Goal: Task Accomplishment & Management: Manage account settings

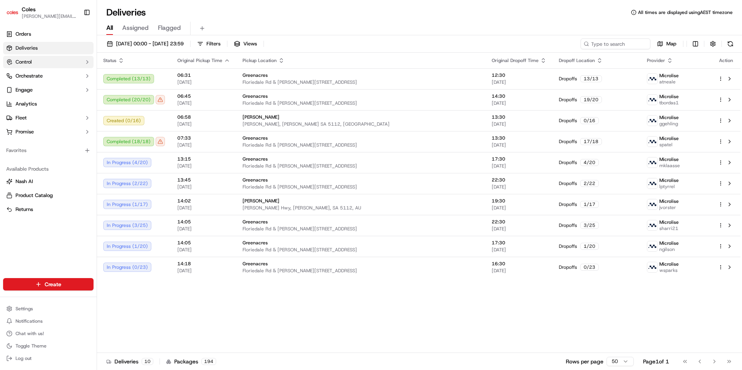
click at [90, 61] on icon "button" at bounding box center [87, 62] width 6 height 6
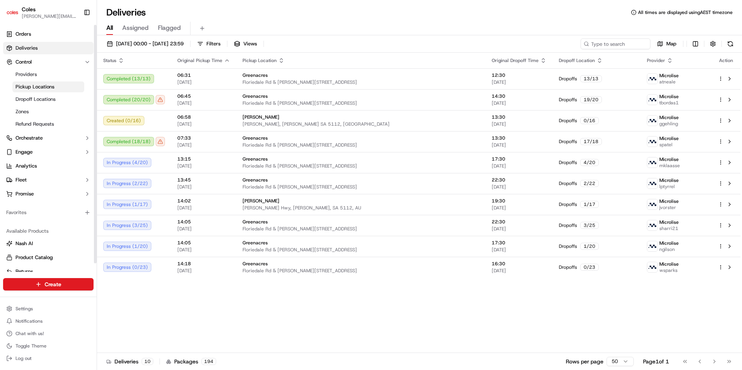
click at [40, 86] on span "Pickup Locations" at bounding box center [35, 86] width 39 height 7
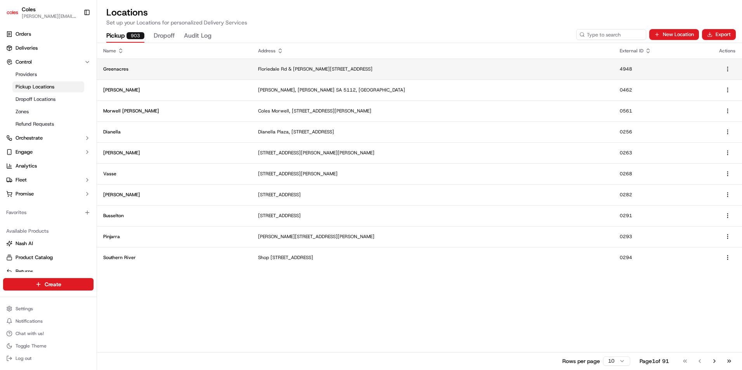
click at [130, 68] on p "Greenacres" at bounding box center [174, 69] width 142 height 6
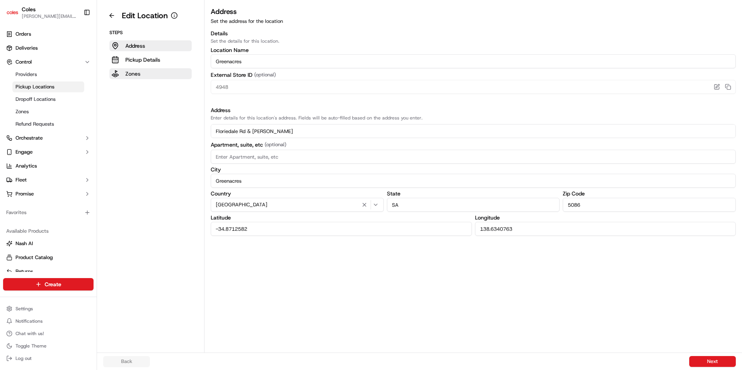
click at [150, 71] on button "Zones" at bounding box center [150, 73] width 82 height 11
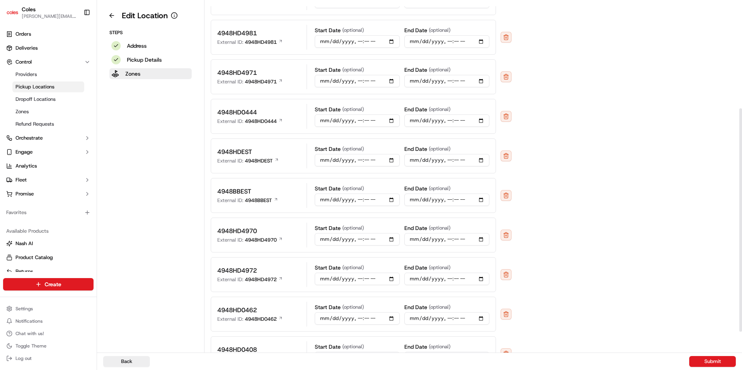
scroll to position [201, 0]
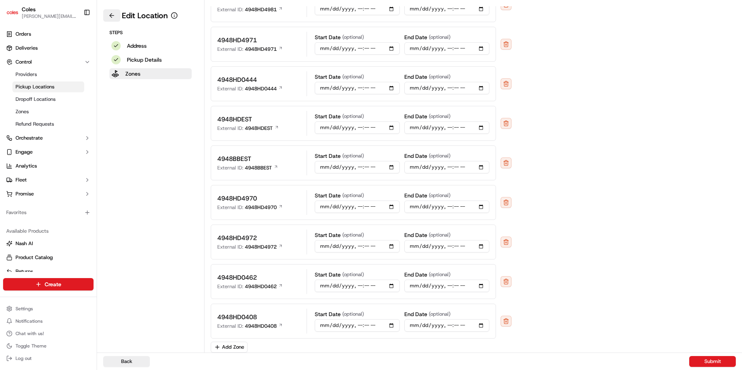
click at [115, 15] on button at bounding box center [111, 15] width 17 height 12
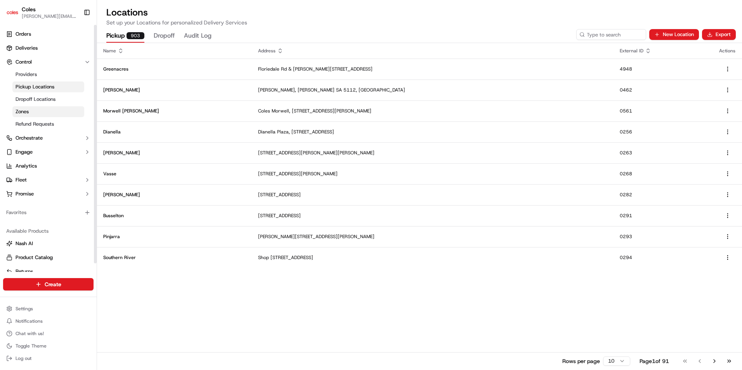
click at [26, 108] on link "Zones" at bounding box center [48, 111] width 72 height 11
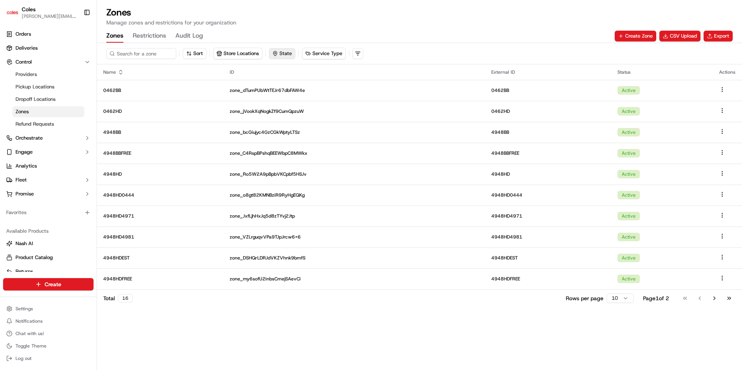
click at [285, 48] on button "State" at bounding box center [282, 53] width 26 height 11
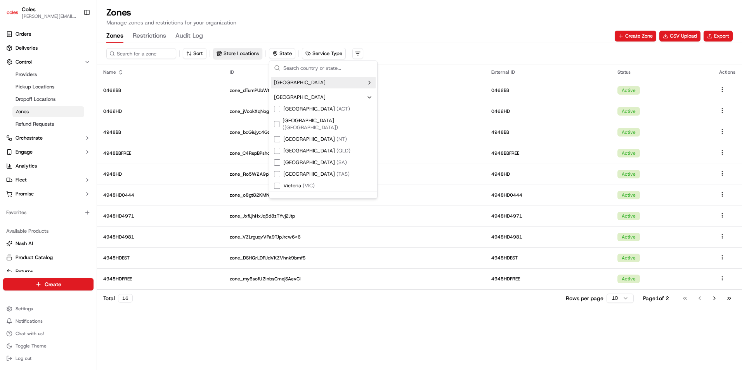
click at [237, 53] on button "Store Locations" at bounding box center [237, 53] width 49 height 11
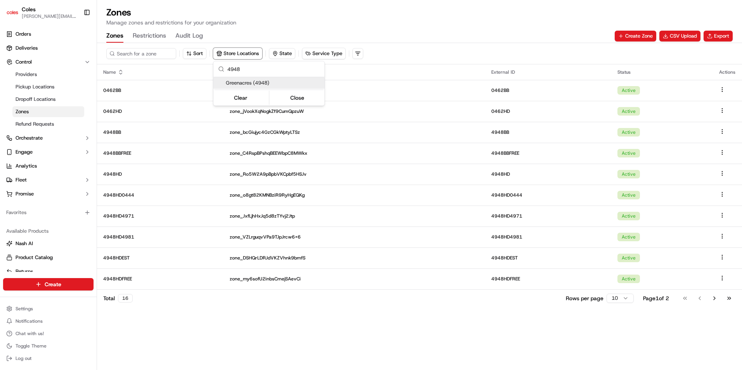
type input "4948"
click at [240, 80] on span "Greenacres (4948)" at bounding box center [273, 83] width 95 height 7
click at [197, 326] on html "Coles [EMAIL_ADDRESS][PERSON_NAME][DOMAIN_NAME] Toggle Sidebar Orders Deliverie…" at bounding box center [371, 185] width 742 height 370
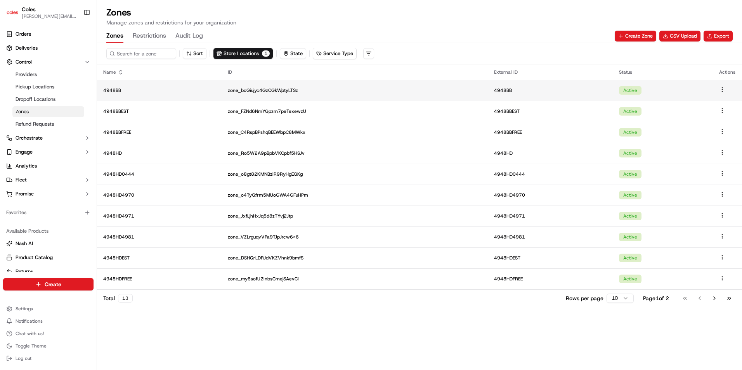
click at [114, 87] on p "4948BB" at bounding box center [159, 90] width 112 height 6
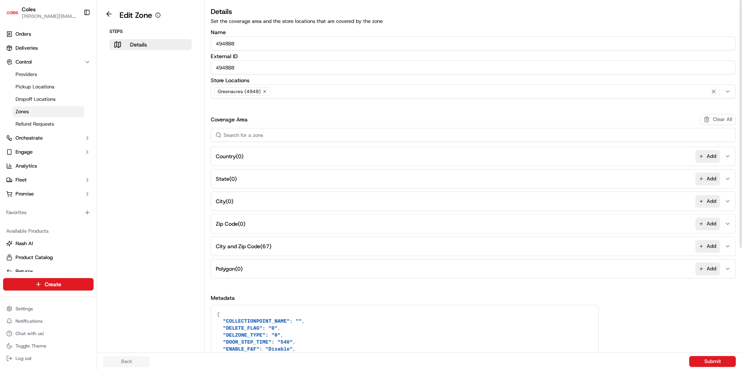
click at [274, 243] on button "City and Zip Code ( 67 ) Add" at bounding box center [473, 246] width 521 height 19
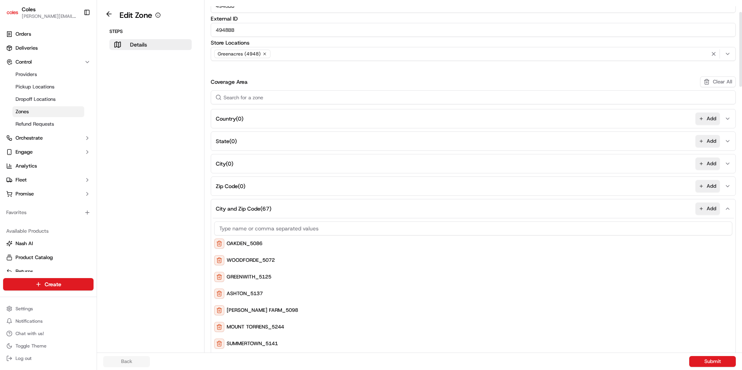
scroll to position [85, 0]
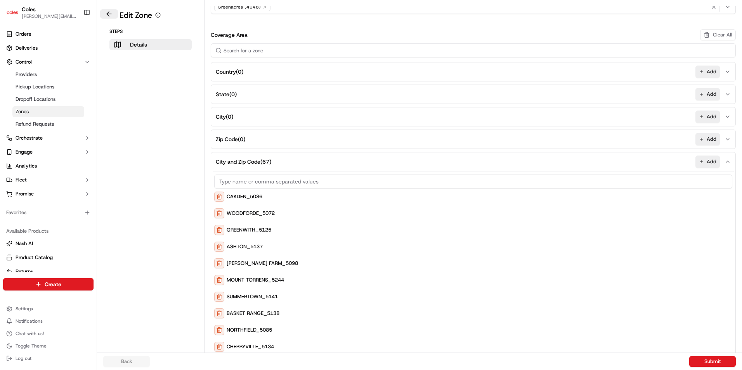
click at [111, 12] on button at bounding box center [109, 13] width 18 height 9
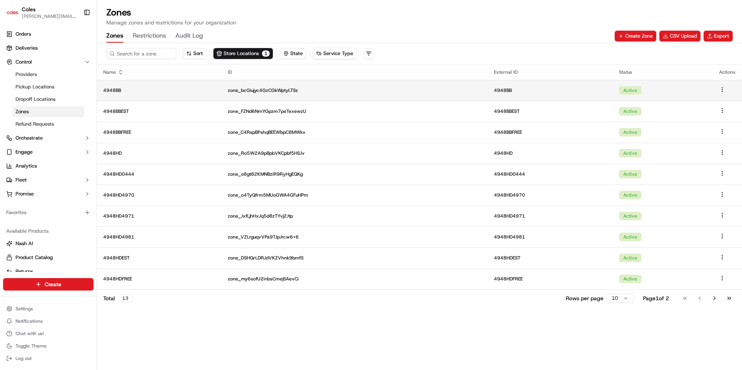
click at [727, 86] on td at bounding box center [727, 90] width 29 height 21
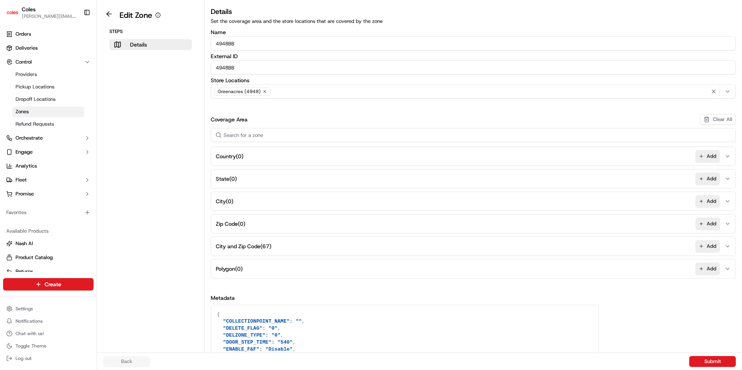
click at [113, 9] on aside "Edit Zone Steps Details" at bounding box center [151, 176] width 108 height 353
click at [109, 12] on button at bounding box center [109, 13] width 18 height 9
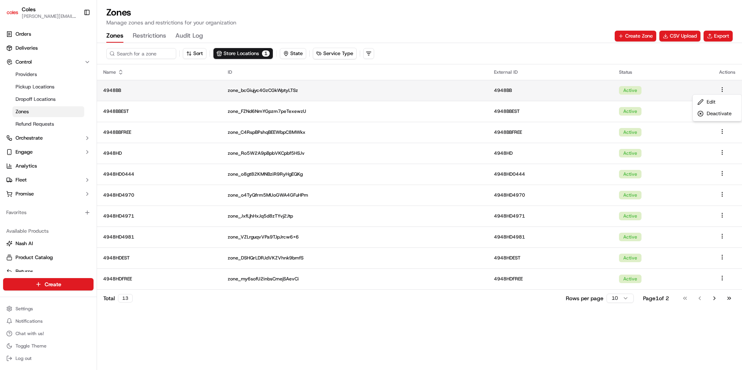
click at [722, 89] on html "Coles [EMAIL_ADDRESS][PERSON_NAME][DOMAIN_NAME] Toggle Sidebar Orders Deliverie…" at bounding box center [371, 185] width 742 height 370
click at [156, 36] on html "Coles [EMAIL_ADDRESS][PERSON_NAME][DOMAIN_NAME] Toggle Sidebar Orders Deliverie…" at bounding box center [371, 185] width 742 height 370
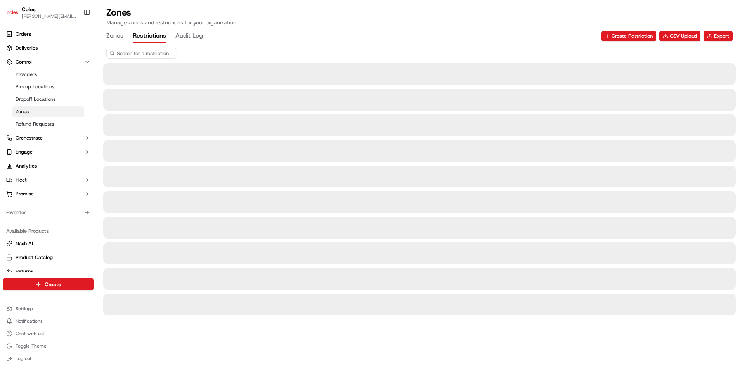
click at [156, 36] on button "Restrictions" at bounding box center [149, 35] width 33 height 13
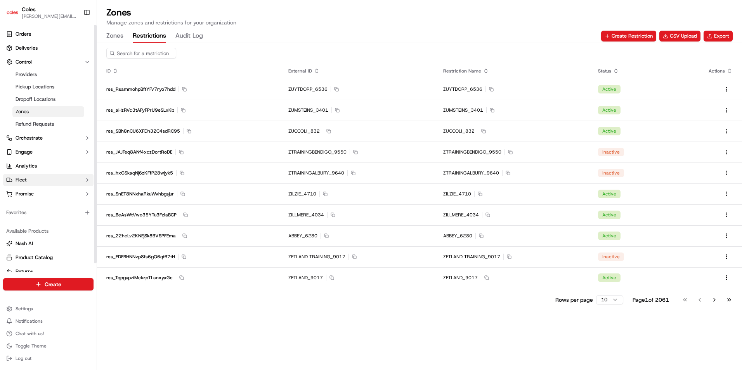
click at [46, 177] on button "Fleet" at bounding box center [48, 180] width 90 height 12
click at [36, 209] on link "Shifts" at bounding box center [48, 205] width 72 height 11
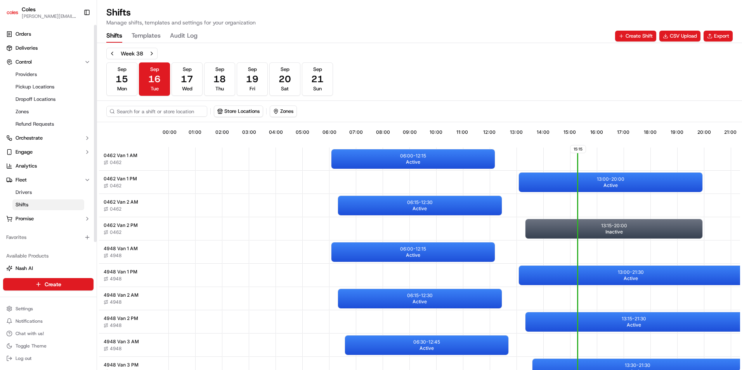
drag, startPoint x: 65, startPoint y: 201, endPoint x: 30, endPoint y: 206, distance: 34.9
click at [30, 206] on link "Shifts" at bounding box center [48, 205] width 72 height 11
drag, startPoint x: 28, startPoint y: 204, endPoint x: 20, endPoint y: 202, distance: 8.5
click at [20, 202] on span "Shifts" at bounding box center [22, 204] width 13 height 7
click at [30, 204] on link "Shifts" at bounding box center [48, 205] width 72 height 11
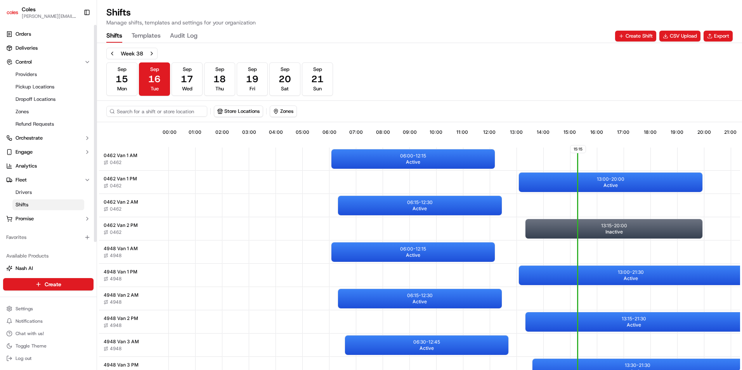
drag, startPoint x: 30, startPoint y: 204, endPoint x: 26, endPoint y: 203, distance: 4.0
click at [26, 203] on span "Shifts" at bounding box center [22, 204] width 13 height 7
click at [88, 238] on icon "button" at bounding box center [87, 237] width 6 height 6
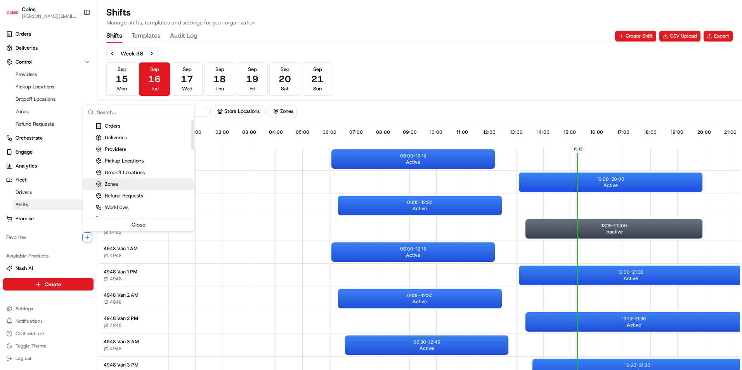
click at [110, 183] on div "Zones" at bounding box center [106, 184] width 23 height 7
click at [91, 184] on div "Suggestions" at bounding box center [89, 184] width 6 height 6
click at [87, 124] on div "Suggestions" at bounding box center [89, 126] width 6 height 6
click at [92, 136] on div "Suggestions" at bounding box center [89, 138] width 6 height 6
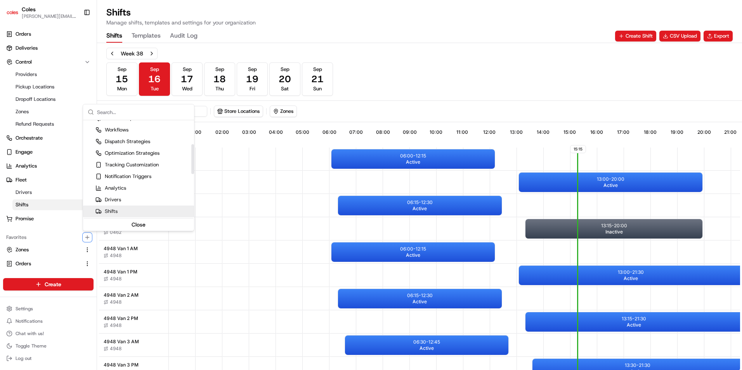
click at [88, 210] on div "Suggestions" at bounding box center [89, 211] width 6 height 6
click at [89, 189] on div "Suggestions" at bounding box center [89, 188] width 6 height 6
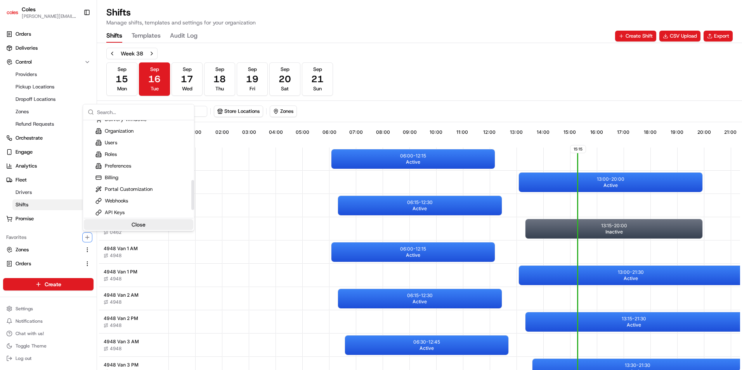
scroll to position [194, 0]
click at [71, 324] on html "Coles [EMAIL_ADDRESS][PERSON_NAME][DOMAIN_NAME] Toggle Sidebar Orders Deliverie…" at bounding box center [371, 185] width 742 height 370
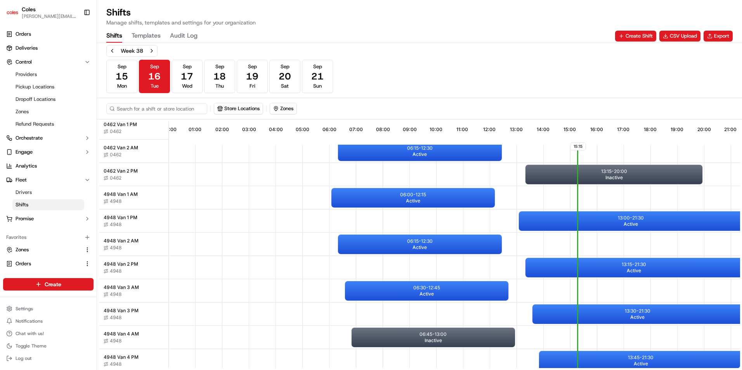
scroll to position [0, 0]
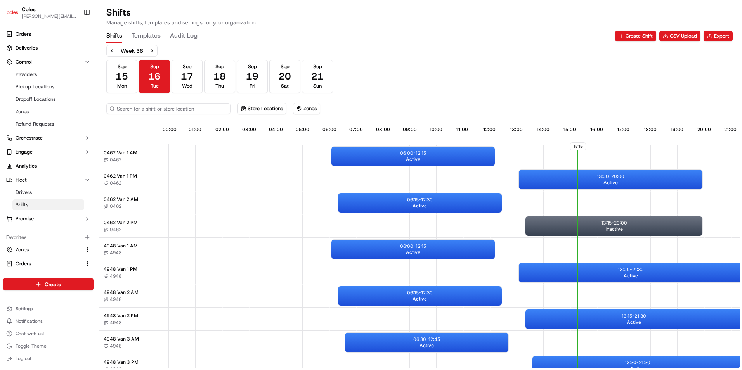
click at [176, 107] on input at bounding box center [168, 108] width 124 height 11
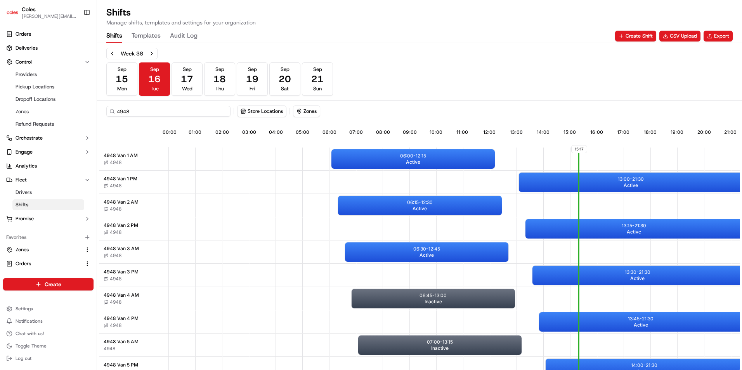
type input "4948"
click at [500, 90] on div "Week 38 [DATE] [DATE] [DATE] [DATE] [DATE] [DATE] [DATE] Sun" at bounding box center [419, 72] width 626 height 48
click at [434, 163] on div "06:00 - 12:15 Active" at bounding box center [412, 158] width 163 height 19
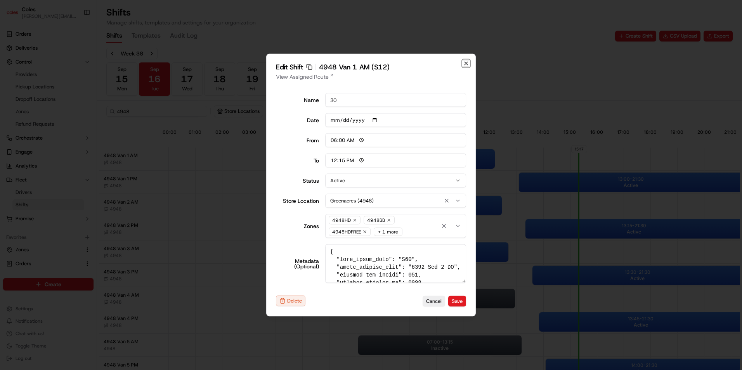
click at [467, 64] on icon "button" at bounding box center [466, 63] width 3 height 3
type input "14:00"
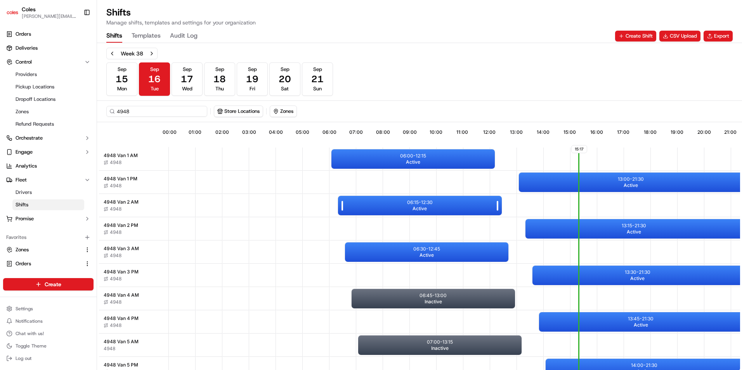
click at [396, 209] on div "06:15 - 12:30 Active" at bounding box center [419, 205] width 163 height 19
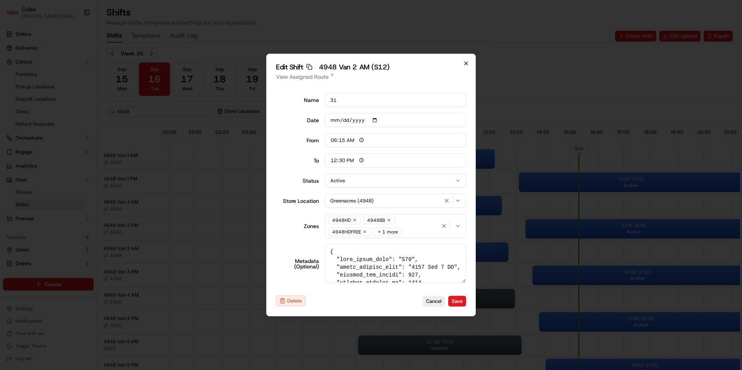
click at [463, 65] on icon "button" at bounding box center [466, 64] width 6 height 6
type input "06:00"
type input "14:00"
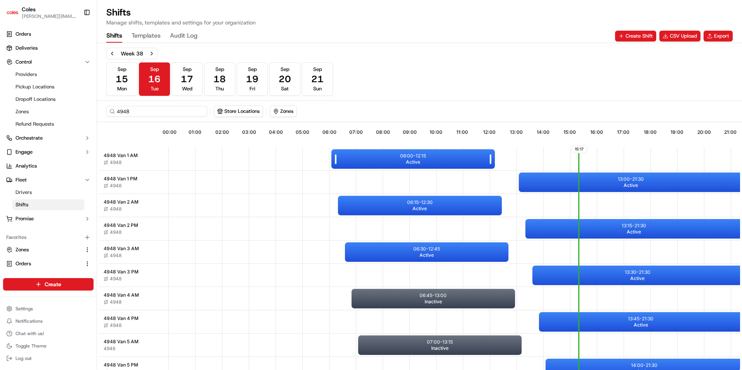
click at [421, 160] on div "06:00 - 12:15 Active" at bounding box center [412, 158] width 163 height 19
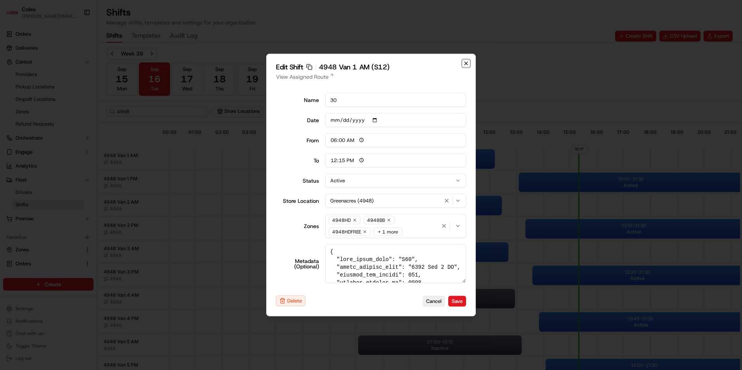
click at [467, 62] on icon "button" at bounding box center [466, 64] width 6 height 6
type input "14:00"
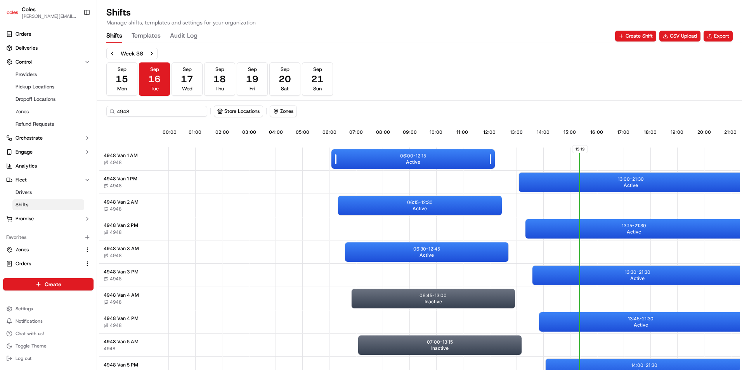
drag, startPoint x: 412, startPoint y: 160, endPoint x: 352, endPoint y: 156, distance: 59.9
click at [352, 156] on div "06:00 - 12:15 Active" at bounding box center [412, 158] width 163 height 19
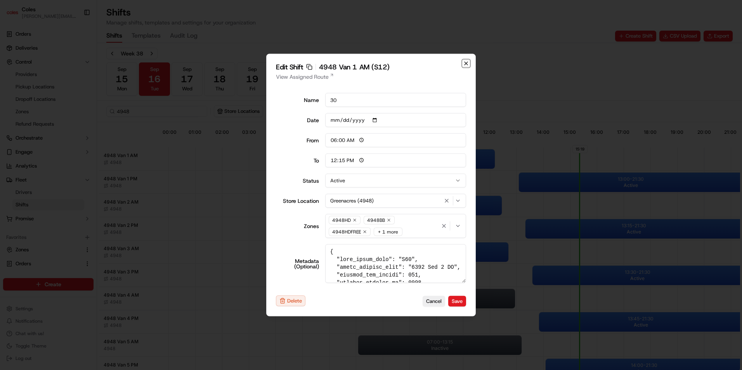
click at [465, 62] on icon "button" at bounding box center [466, 64] width 6 height 6
type input "14:00"
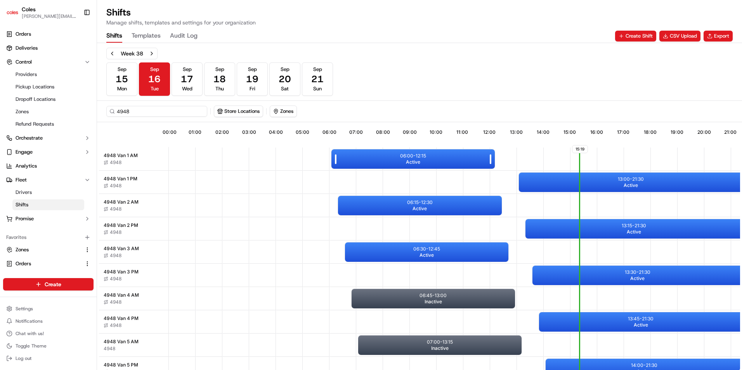
drag, startPoint x: 412, startPoint y: 204, endPoint x: 395, endPoint y: 156, distance: 50.5
click at [395, 156] on div "06:00 - 12:15 Active" at bounding box center [412, 158] width 163 height 19
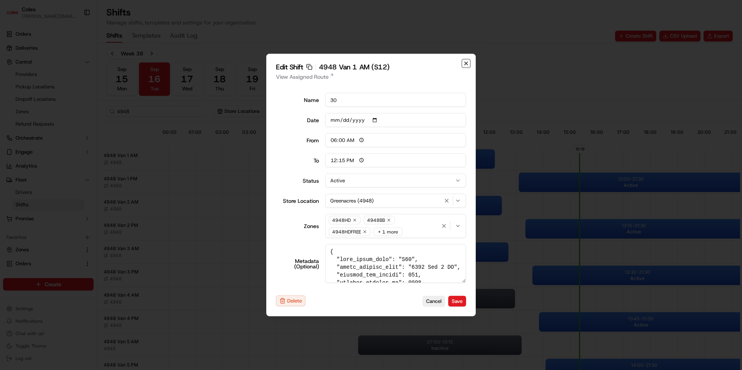
click at [467, 65] on icon "button" at bounding box center [466, 64] width 6 height 6
type input "14:00"
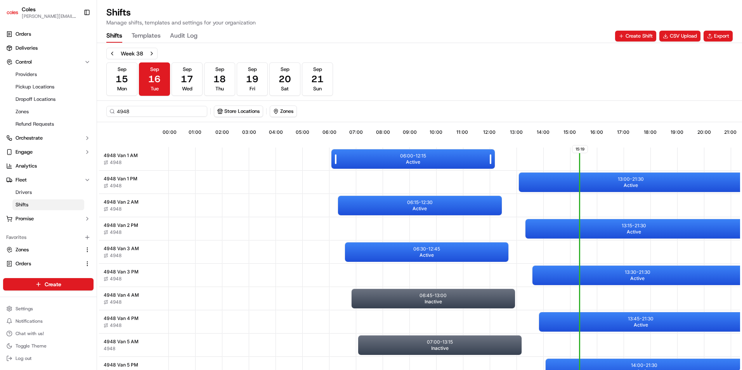
click at [435, 155] on div "06:00 - 12:15 Active" at bounding box center [412, 158] width 163 height 19
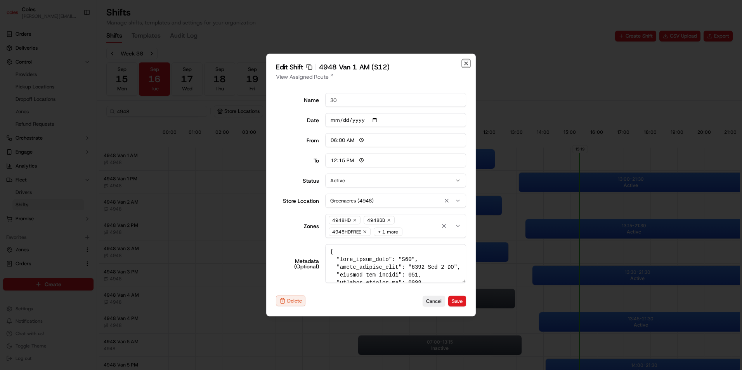
click at [466, 61] on icon "button" at bounding box center [466, 64] width 6 height 6
type input "14:00"
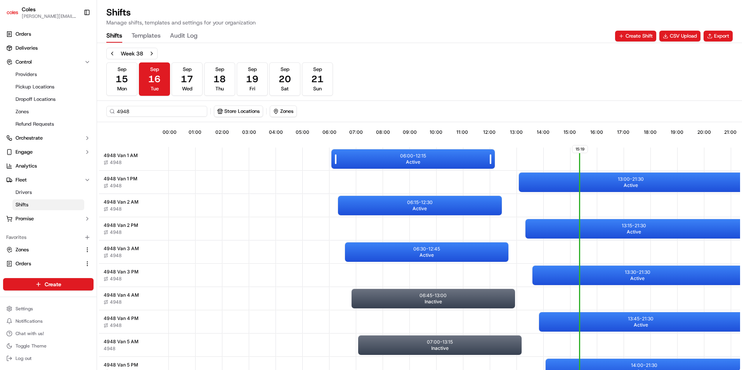
click at [423, 157] on p "06:00 - 12:15" at bounding box center [413, 156] width 26 height 6
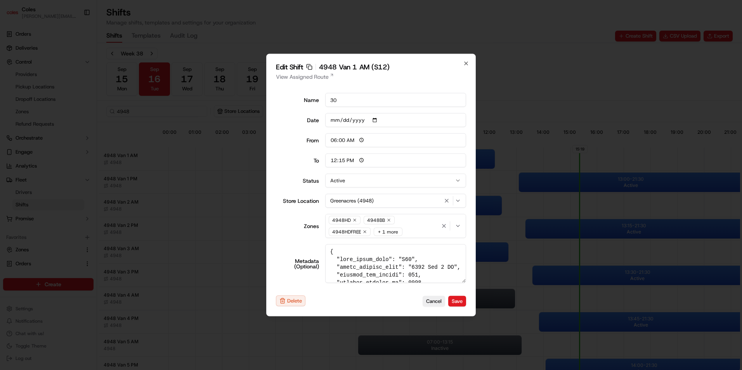
click at [398, 230] on div "+ 1 more" at bounding box center [388, 232] width 29 height 9
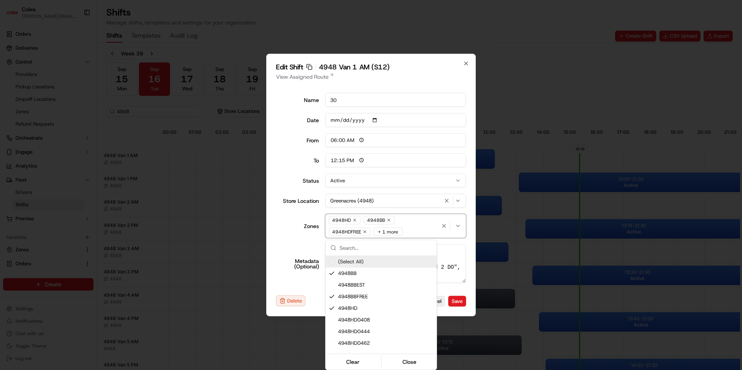
click at [288, 216] on div at bounding box center [371, 185] width 742 height 370
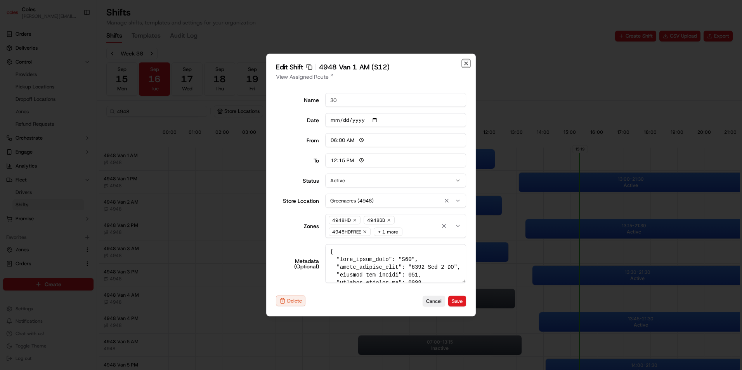
click at [468, 61] on icon "button" at bounding box center [466, 64] width 6 height 6
type input "14:00"
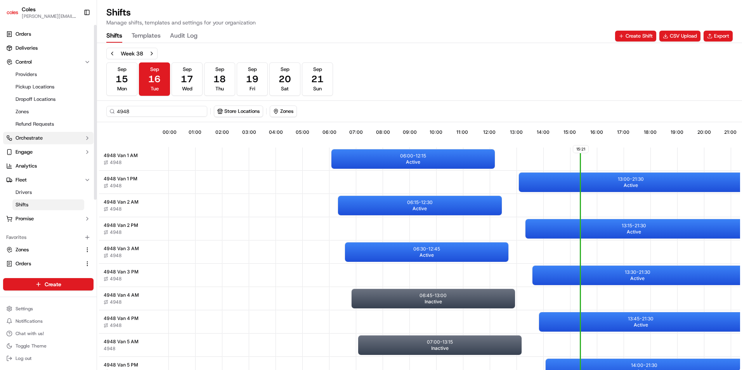
click at [52, 135] on button "Orchestrate" at bounding box center [48, 138] width 90 height 12
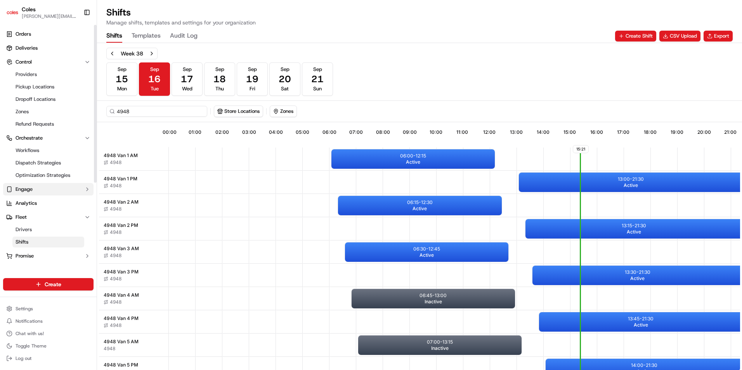
click at [37, 187] on button "Engage" at bounding box center [48, 189] width 90 height 12
click at [43, 231] on link "Analytics" at bounding box center [48, 228] width 90 height 12
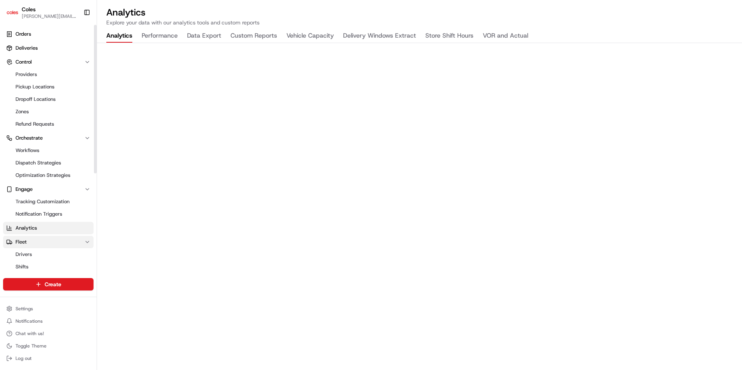
click at [55, 242] on button "Fleet" at bounding box center [48, 242] width 90 height 12
click at [59, 244] on button "Fleet" at bounding box center [48, 242] width 90 height 12
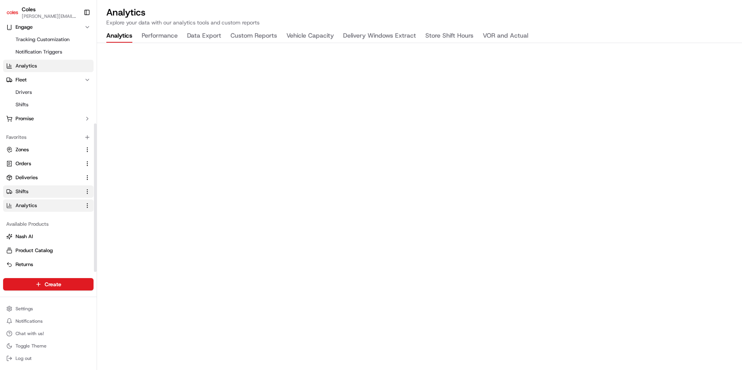
scroll to position [164, 0]
click at [30, 175] on span "Deliveries" at bounding box center [27, 175] width 22 height 7
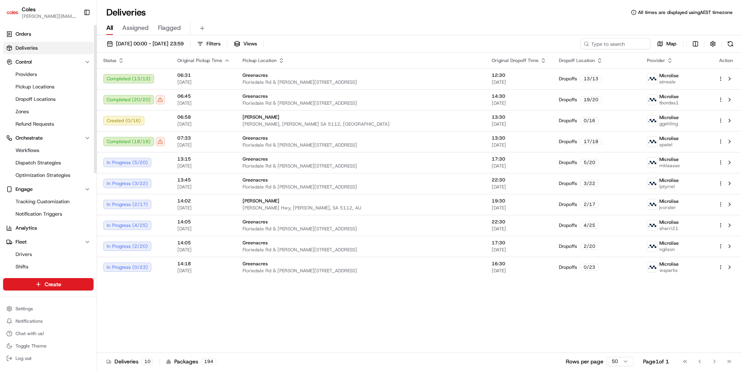
click at [28, 49] on span "Deliveries" at bounding box center [27, 48] width 22 height 7
click at [26, 32] on span "Orders" at bounding box center [24, 34] width 16 height 7
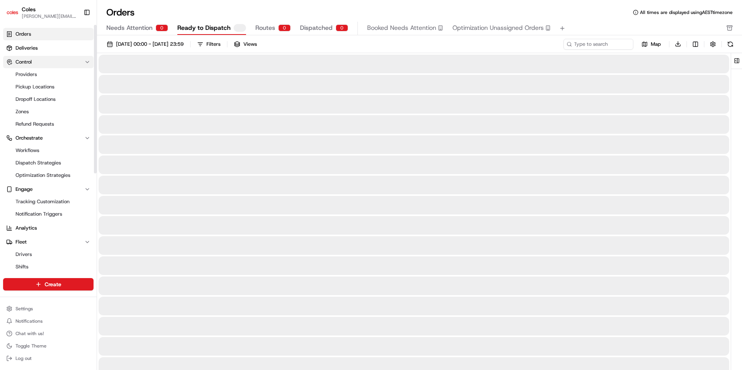
click at [25, 62] on span "Control" at bounding box center [24, 62] width 16 height 7
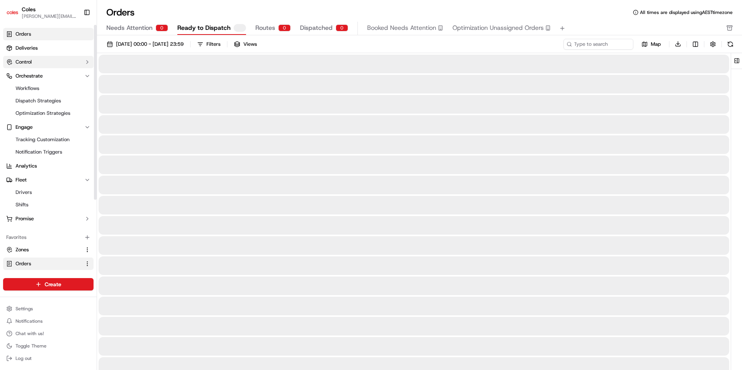
click at [25, 62] on span "Control" at bounding box center [24, 62] width 16 height 7
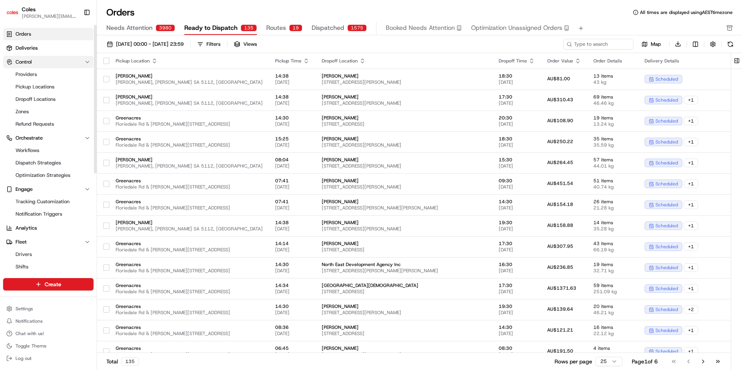
click at [25, 62] on span "Control" at bounding box center [24, 62] width 16 height 7
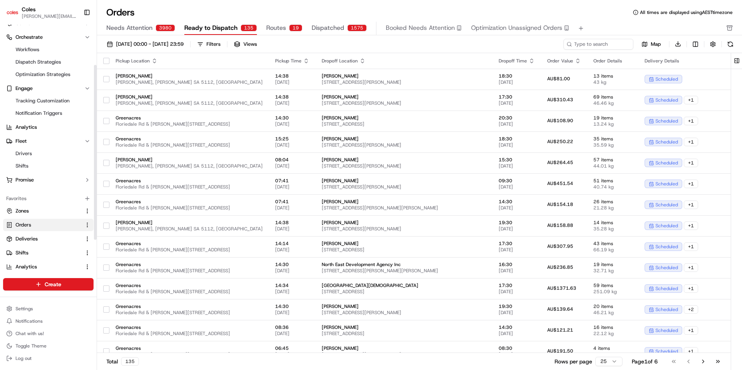
scroll to position [102, 0]
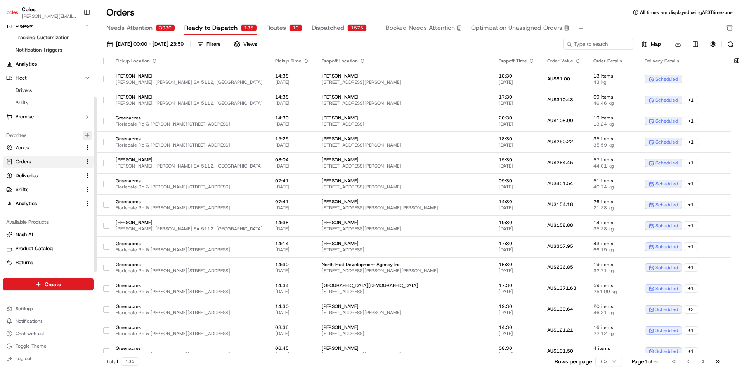
click at [90, 133] on icon "button" at bounding box center [87, 135] width 6 height 6
type input "e"
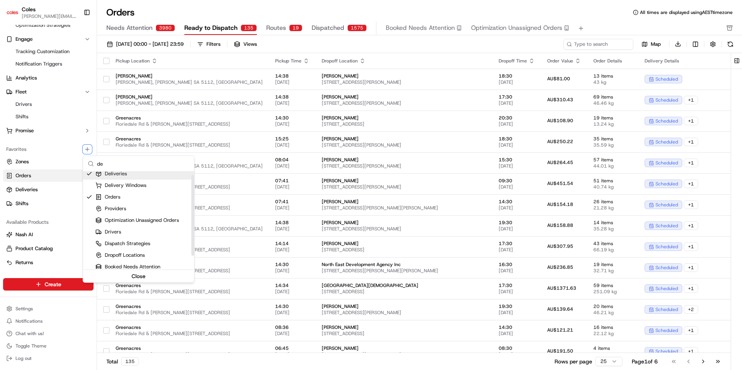
scroll to position [88, 0]
type input "de"
click at [86, 183] on div "Delivery Windows" at bounding box center [138, 186] width 111 height 12
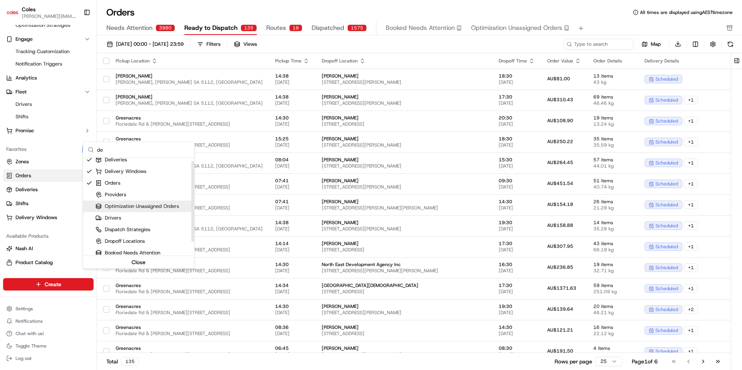
scroll to position [102, 0]
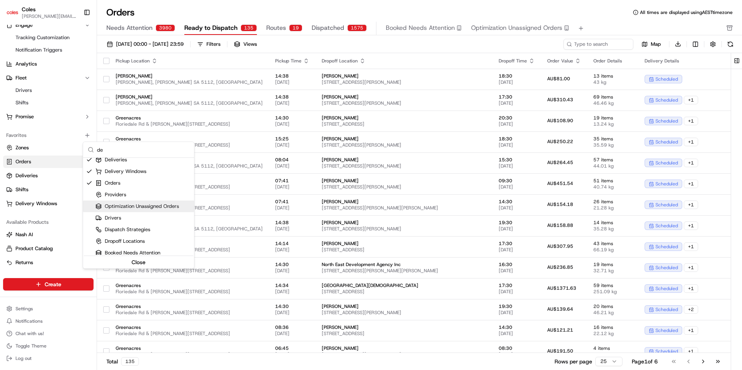
click at [47, 205] on html "Coles [EMAIL_ADDRESS][PERSON_NAME][DOMAIN_NAME] Toggle Sidebar Orders Deliverie…" at bounding box center [371, 185] width 742 height 370
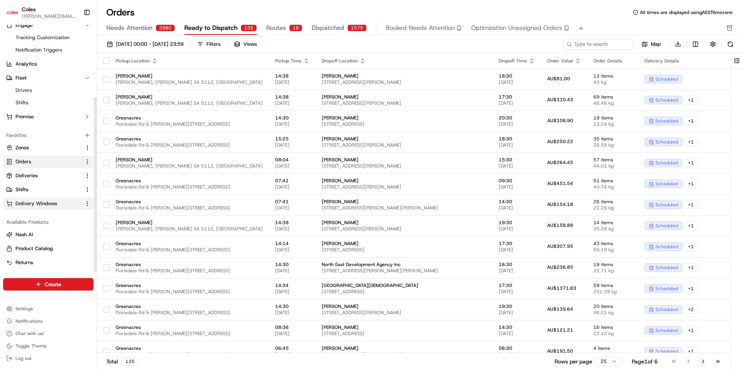
click at [46, 203] on span "Delivery Windows" at bounding box center [37, 203] width 42 height 7
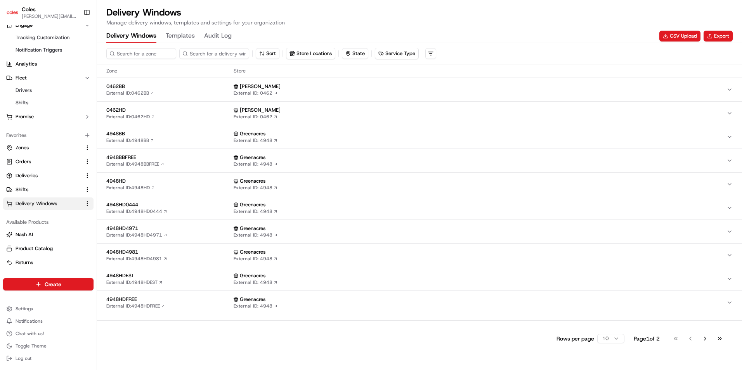
click at [122, 88] on span "0462BB" at bounding box center [168, 86] width 124 height 7
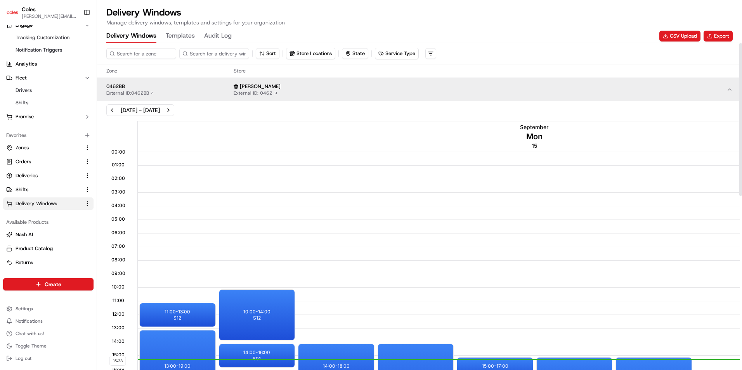
click at [159, 109] on div "[DATE] - [DATE]" at bounding box center [140, 110] width 39 height 8
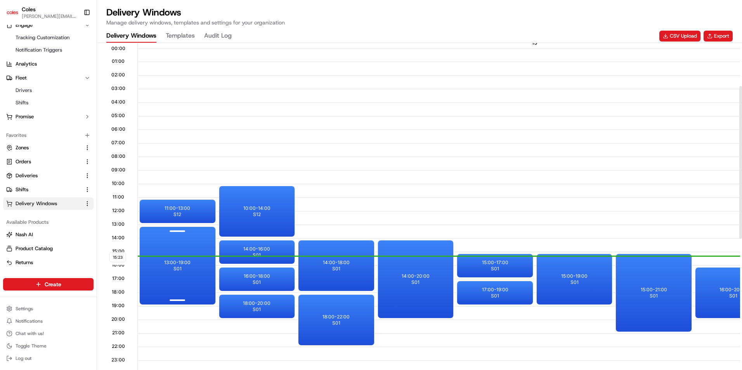
scroll to position [116, 0]
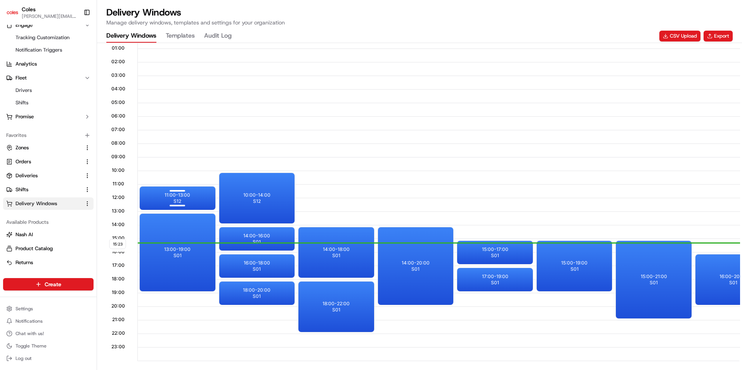
click at [186, 191] on div at bounding box center [177, 192] width 31 height 10
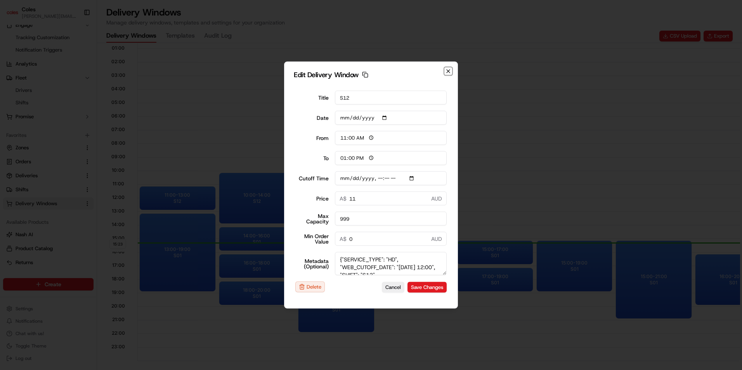
click at [449, 73] on icon "button" at bounding box center [448, 71] width 6 height 6
type input "[DATE]"
type input "15:24"
type input "16:24"
type input "[DATE]T12:10"
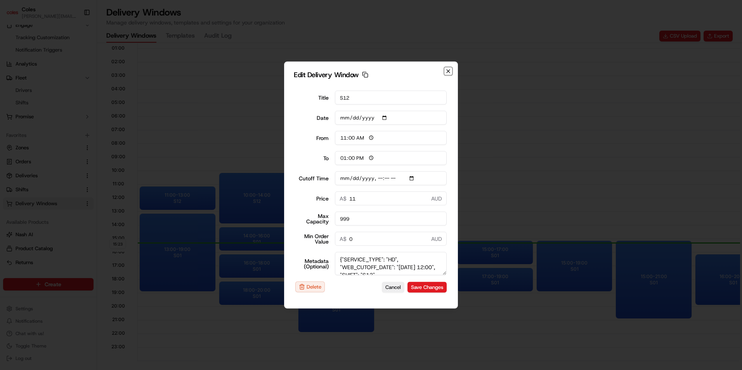
type input "0"
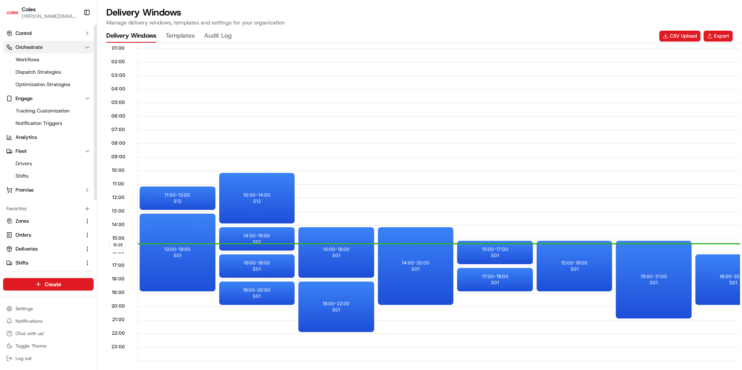
scroll to position [0, 0]
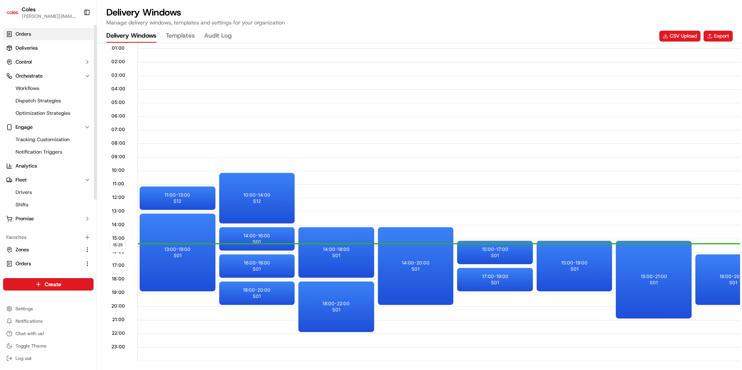
click at [29, 34] on span "Orders" at bounding box center [24, 34] width 16 height 7
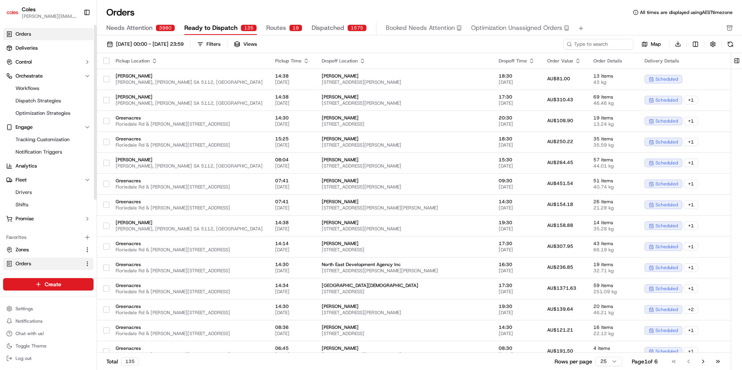
click at [285, 22] on button "Routes 19" at bounding box center [284, 28] width 36 height 13
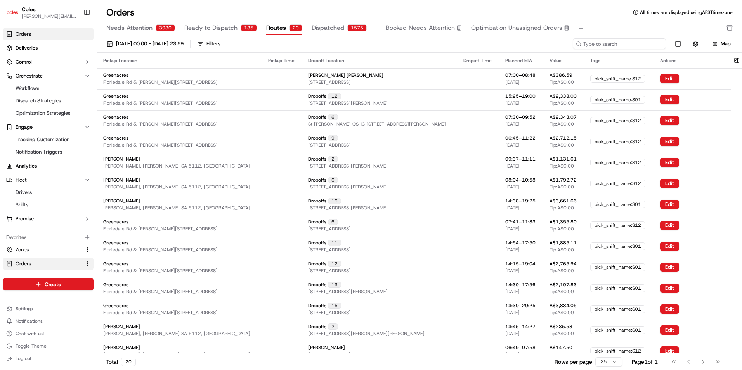
click at [630, 44] on input at bounding box center [619, 43] width 93 height 11
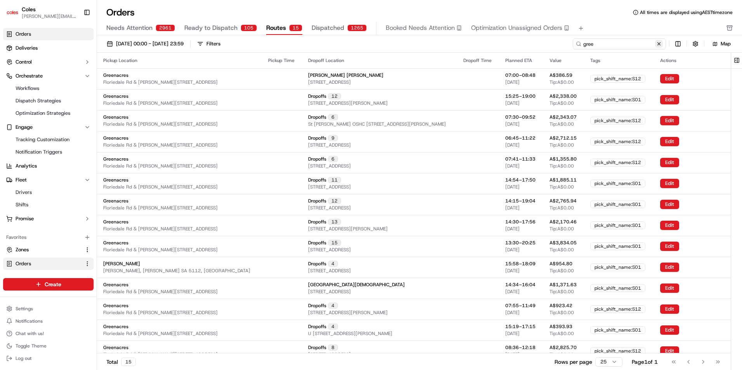
type input "gree"
click at [659, 43] on button at bounding box center [659, 44] width 8 height 8
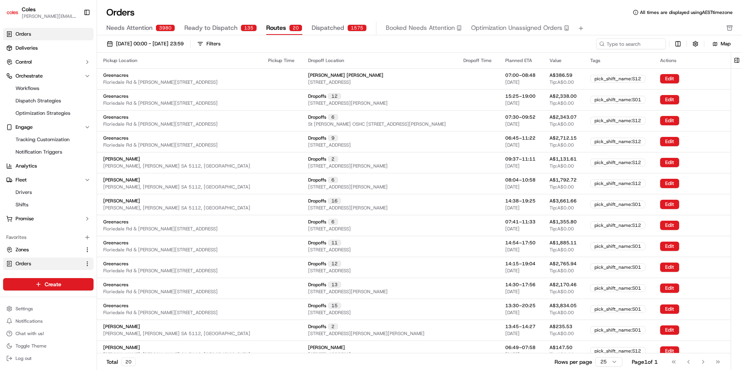
click at [211, 23] on button "Ready to Dispatch 135" at bounding box center [220, 28] width 73 height 13
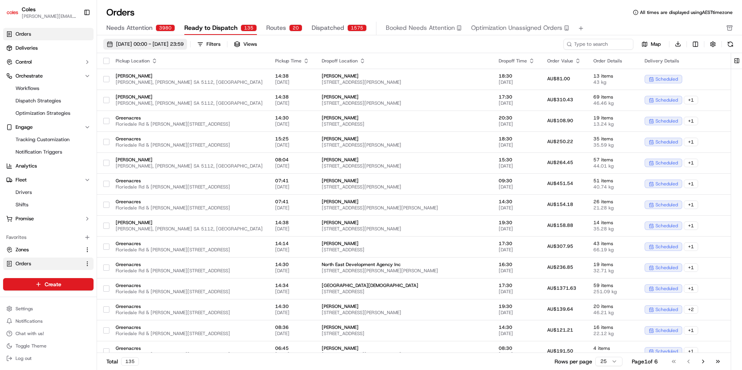
click at [184, 44] on span "[DATE] 00:00 - [DATE] 23:59" at bounding box center [150, 44] width 68 height 7
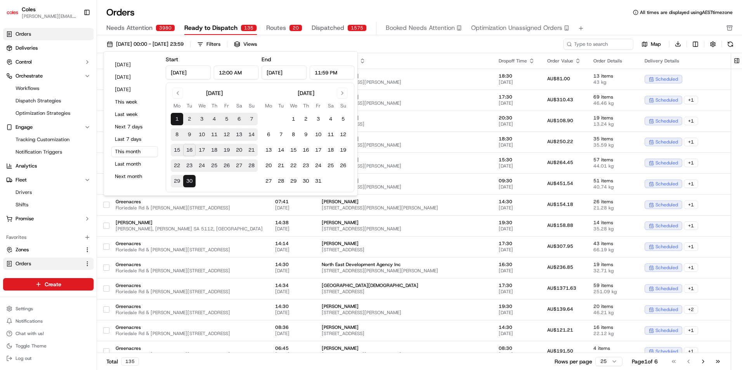
click at [187, 150] on button "16" at bounding box center [189, 150] width 12 height 12
type input "[DATE]"
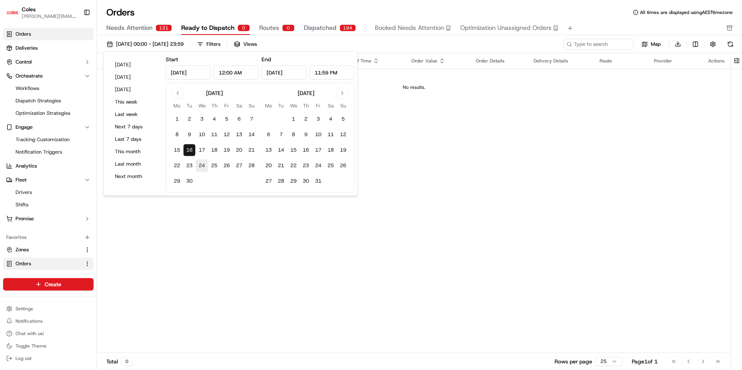
click at [205, 166] on button "24" at bounding box center [202, 166] width 12 height 12
type input "[DATE]"
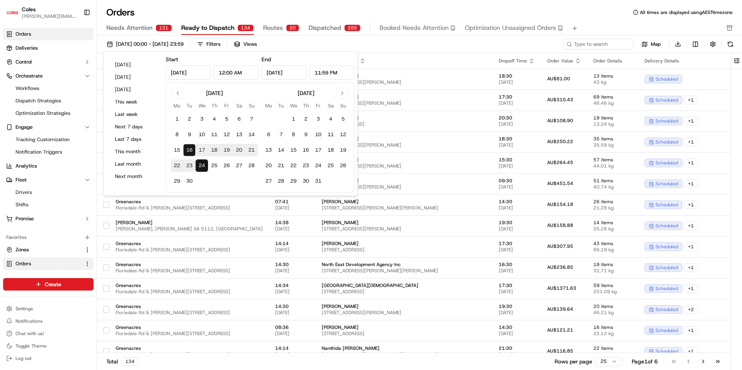
click at [390, 53] on div "[DATE] 00:00 - [DATE] 23:59 Filters Views Map Download" at bounding box center [419, 45] width 645 height 15
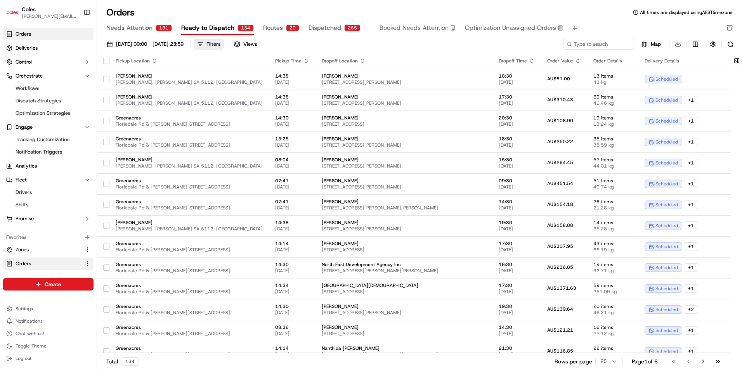
click at [220, 46] on div "Filters" at bounding box center [213, 44] width 14 height 7
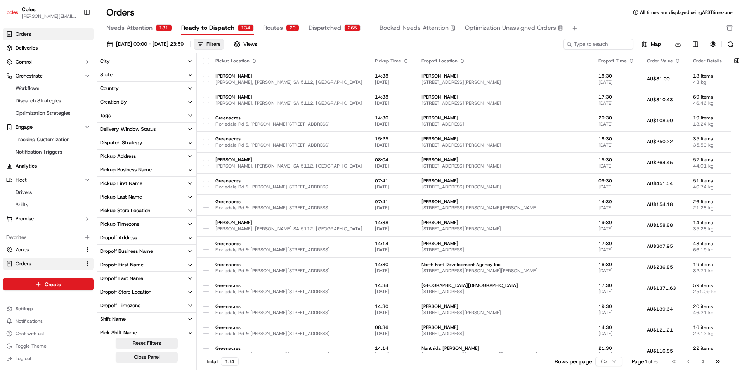
click at [132, 62] on button "City" at bounding box center [146, 61] width 99 height 13
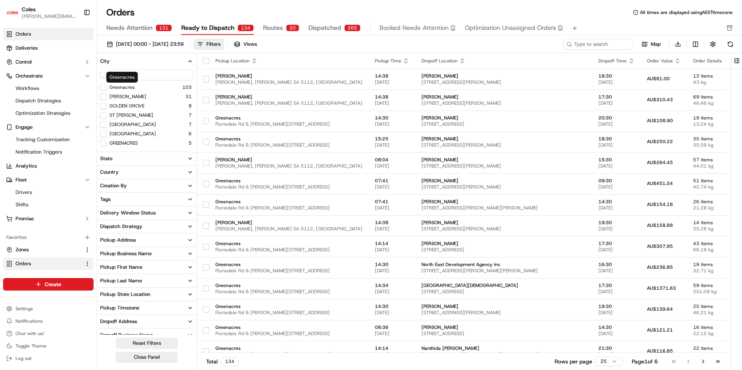
click at [112, 92] on div "[GEOGRAPHIC_DATA] 103 [PERSON_NAME] 31 [GEOGRAPHIC_DATA] 8 [GEOGRAPHIC_DATA][PE…" at bounding box center [146, 315] width 99 height 464
click at [107, 88] on div "Greenacres" at bounding box center [117, 87] width 35 height 6
click at [104, 87] on button "Greenacres" at bounding box center [103, 87] width 6 height 6
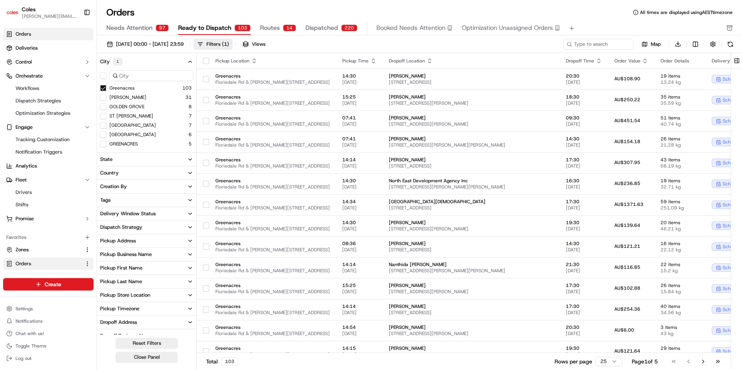
click at [394, 12] on div "Orders All times are displayed using AEST timezone" at bounding box center [419, 12] width 645 height 12
click at [105, 85] on button "Greenacres" at bounding box center [103, 88] width 6 height 6
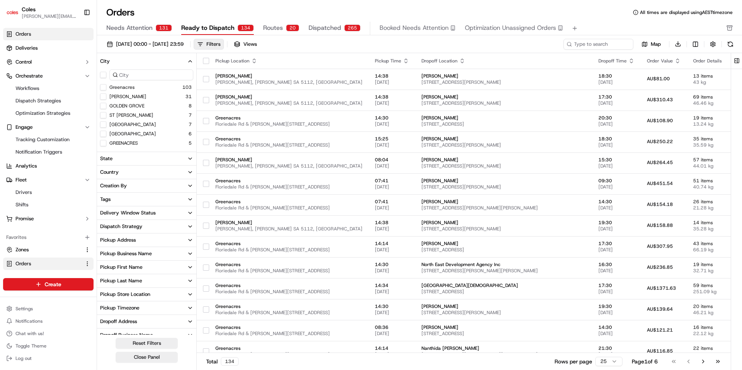
click at [134, 291] on div "Pickup Store Location" at bounding box center [125, 294] width 50 height 7
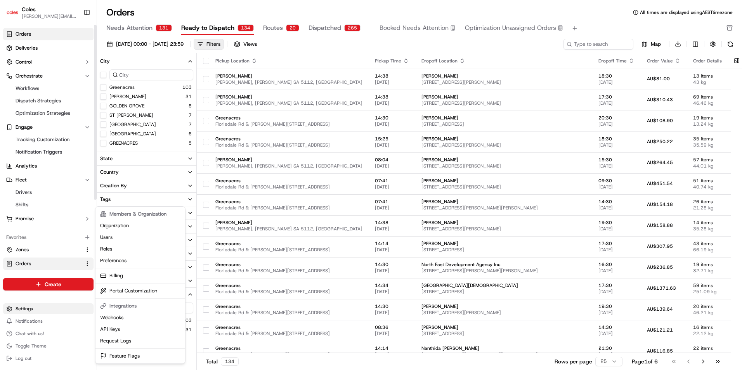
click at [74, 314] on html "Coles [EMAIL_ADDRESS][PERSON_NAME][DOMAIN_NAME] Toggle Sidebar Orders Deliverie…" at bounding box center [371, 185] width 742 height 370
click at [282, 16] on html "Coles [EMAIL_ADDRESS][PERSON_NAME][DOMAIN_NAME] Toggle Sidebar Orders Deliverie…" at bounding box center [371, 185] width 742 height 370
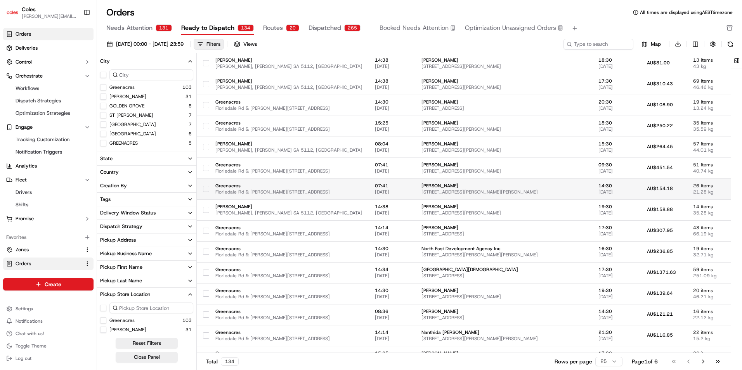
scroll to position [39, 0]
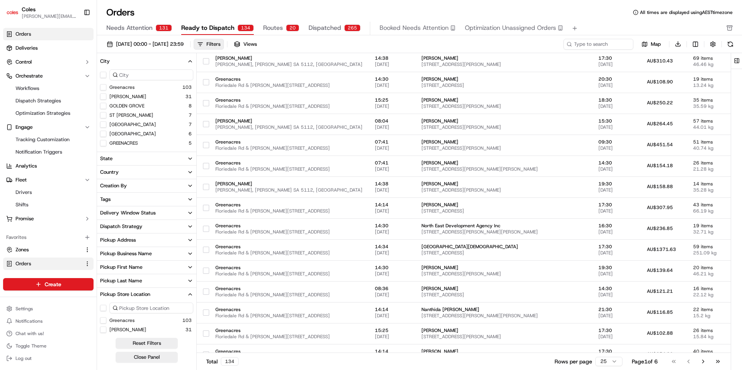
click at [286, 29] on div "20" at bounding box center [292, 27] width 13 height 7
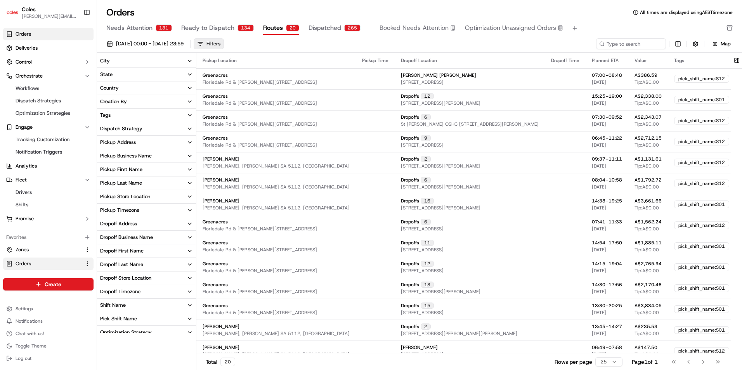
click at [225, 26] on span "Ready to Dispatch" at bounding box center [207, 27] width 53 height 9
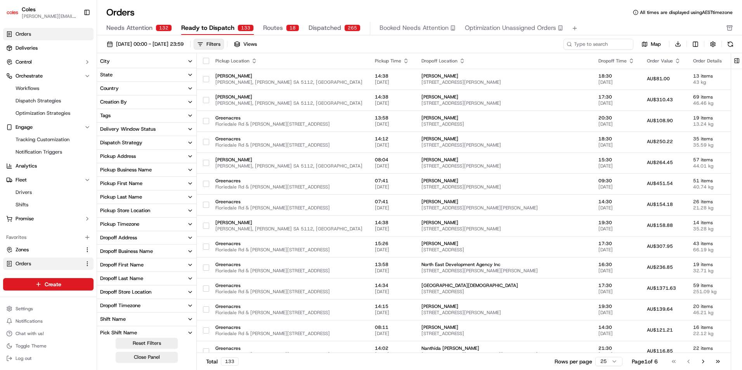
drag, startPoint x: 392, startPoint y: 370, endPoint x: 516, endPoint y: 366, distance: 124.7
click at [516, 366] on div "Total 133 Rows per page 25 Page 1 of 6 Go to first page Go to previous page Go …" at bounding box center [464, 361] width 534 height 17
click at [716, 13] on span "All times are displayed using AEST timezone" at bounding box center [686, 12] width 93 height 6
click at [709, 13] on span "All times are displayed using AEST timezone" at bounding box center [686, 12] width 93 height 6
click at [711, 43] on button "button" at bounding box center [713, 44] width 11 height 11
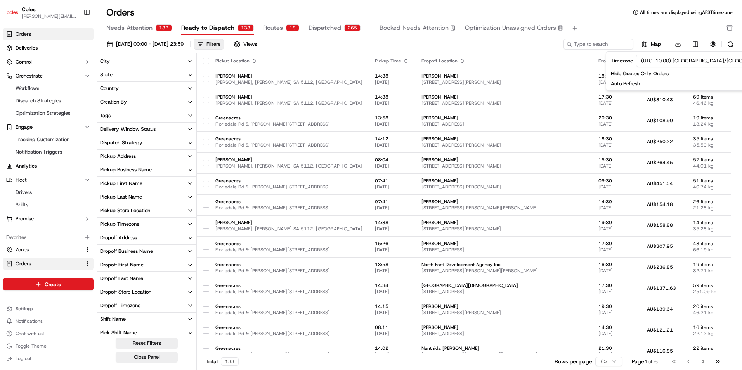
click at [681, 58] on html "Coles [EMAIL_ADDRESS][PERSON_NAME][DOMAIN_NAME] Toggle Sidebar Orders Deliverie…" at bounding box center [371, 185] width 742 height 370
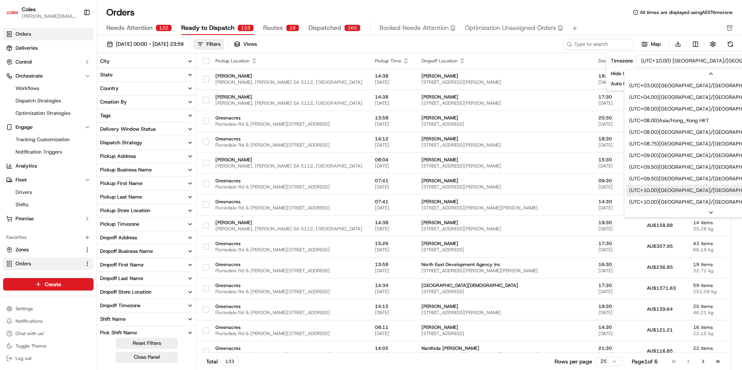
scroll to position [330, 0]
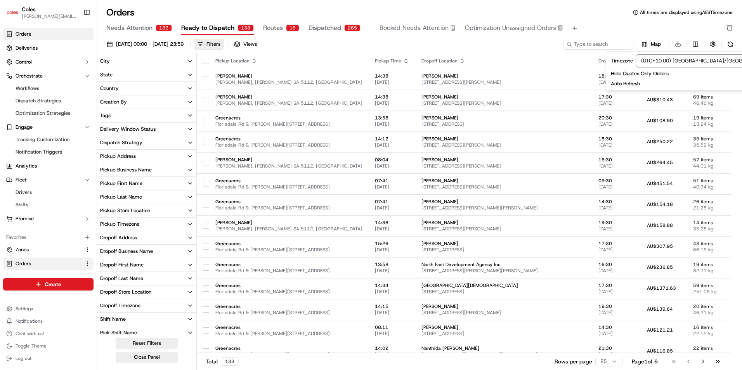
click at [593, 20] on html "Coles [EMAIL_ADDRESS][PERSON_NAME][DOMAIN_NAME] Toggle Sidebar Orders Deliverie…" at bounding box center [371, 185] width 742 height 370
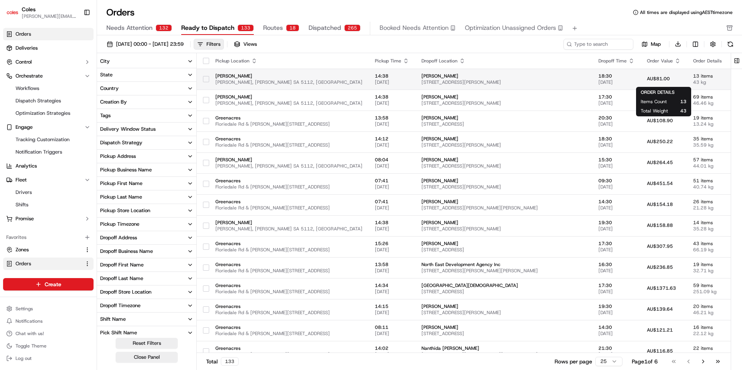
drag, startPoint x: 674, startPoint y: 77, endPoint x: 539, endPoint y: 87, distance: 135.0
click at [539, 87] on td "[PERSON_NAME] [STREET_ADDRESS][PERSON_NAME][PERSON_NAME]" at bounding box center [503, 79] width 177 height 21
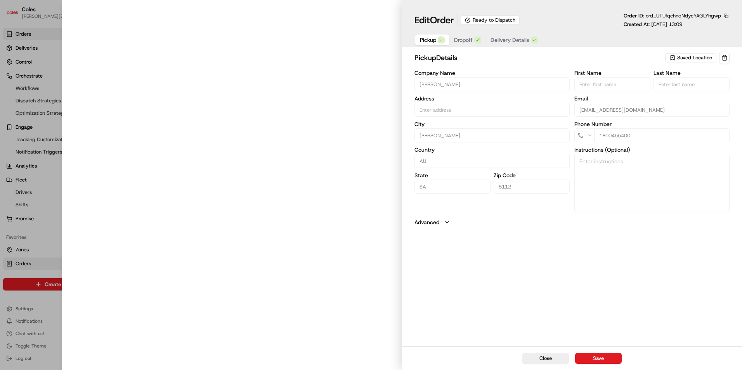
type input "[PERSON_NAME]/C, [PERSON_NAME] Hwy [PERSON_NAME] SA 5112 AU"
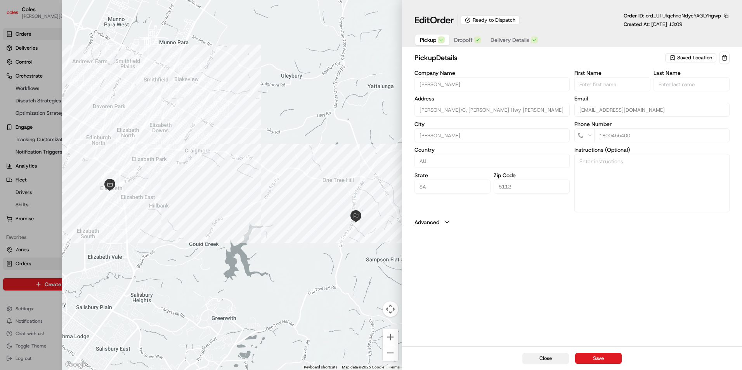
click at [543, 361] on button "Close" at bounding box center [545, 358] width 47 height 11
type input "+1"
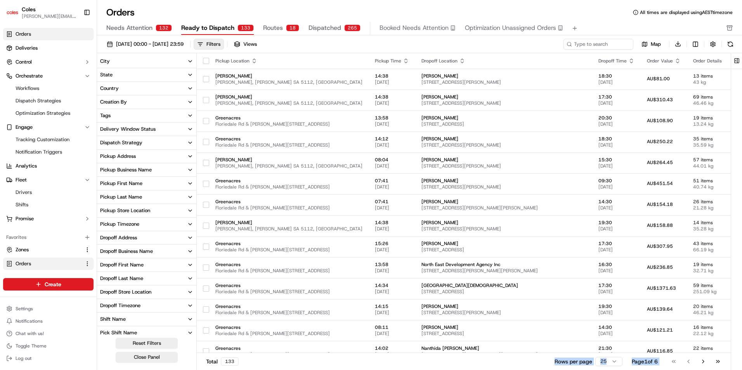
drag, startPoint x: 545, startPoint y: 370, endPoint x: 679, endPoint y: 375, distance: 134.0
click at [679, 370] on html "Coles [EMAIL_ADDRESS][PERSON_NAME][DOMAIN_NAME] Toggle Sidebar Orders Deliverie…" at bounding box center [371, 185] width 742 height 370
drag, startPoint x: 679, startPoint y: 375, endPoint x: 680, endPoint y: 370, distance: 5.6
click at [680, 370] on html "Coles [EMAIL_ADDRESS][PERSON_NAME][DOMAIN_NAME] Toggle Sidebar Orders Deliverie…" at bounding box center [371, 185] width 742 height 370
click at [471, 81] on span "[STREET_ADDRESS][PERSON_NAME]" at bounding box center [504, 82] width 165 height 6
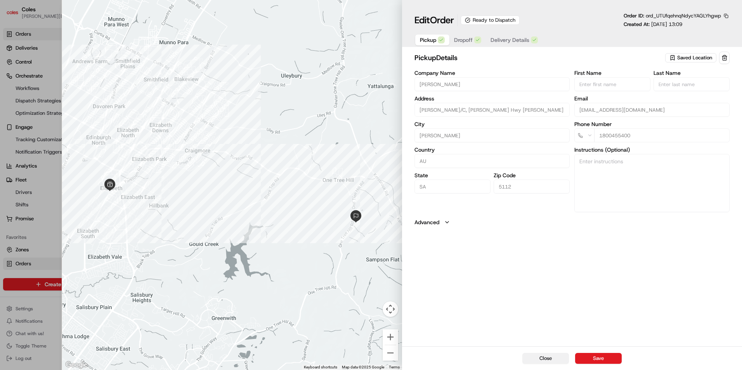
click at [547, 359] on button "Close" at bounding box center [545, 358] width 47 height 11
type input "+1"
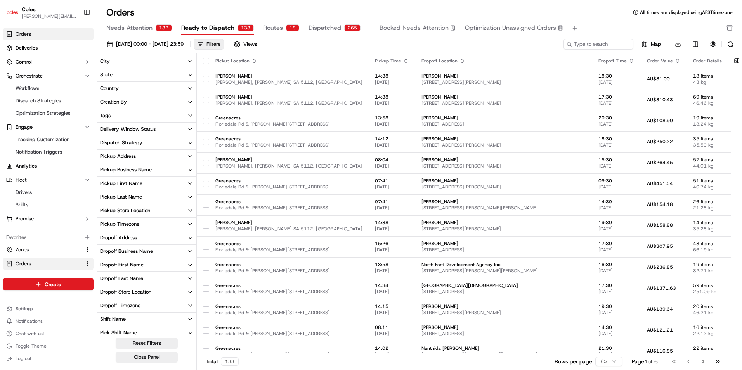
drag, startPoint x: 362, startPoint y: 4, endPoint x: 358, endPoint y: 6, distance: 4.5
click at [362, 4] on div "Orders All times are displayed using AEST timezone Needs Attention 132 Ready to…" at bounding box center [419, 185] width 645 height 370
click at [522, 77] on span "[PERSON_NAME]" at bounding box center [504, 76] width 165 height 6
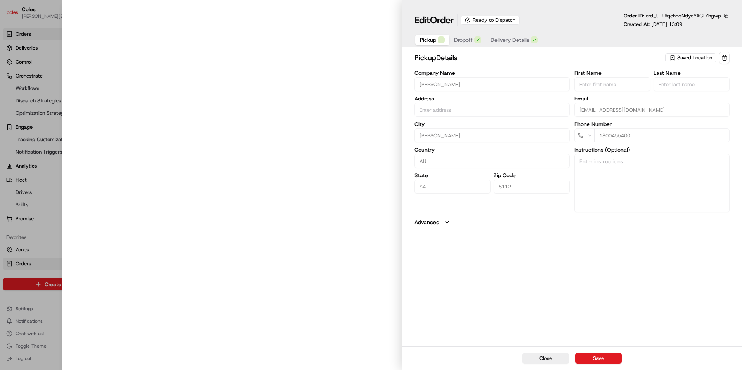
type input "[PERSON_NAME]/C, [PERSON_NAME] Hwy [PERSON_NAME] SA 5112 AU"
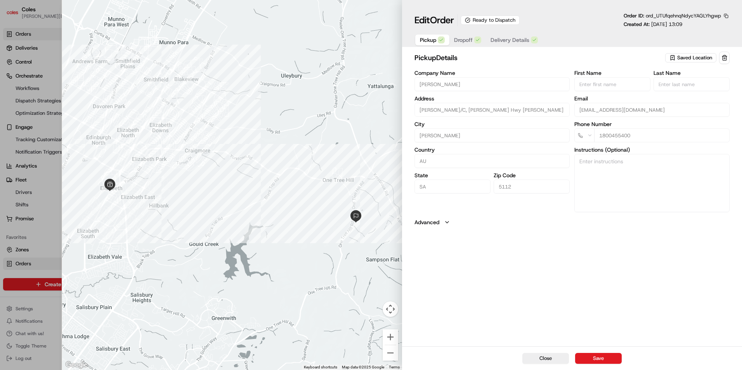
drag, startPoint x: 541, startPoint y: 356, endPoint x: 312, endPoint y: 99, distance: 344.2
click at [541, 356] on button "Close" at bounding box center [545, 358] width 47 height 11
type input "+1"
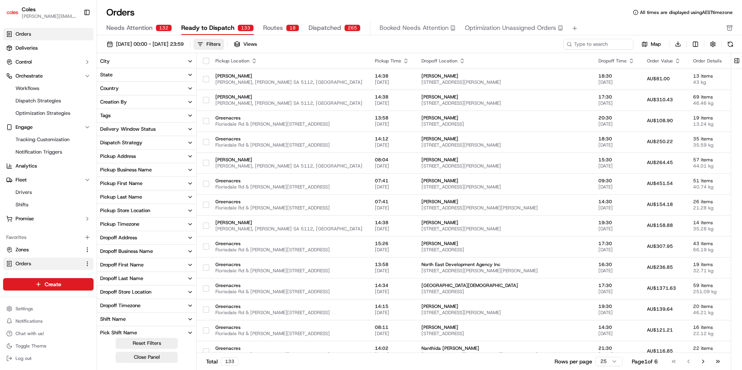
click at [279, 30] on span "Routes" at bounding box center [273, 27] width 20 height 9
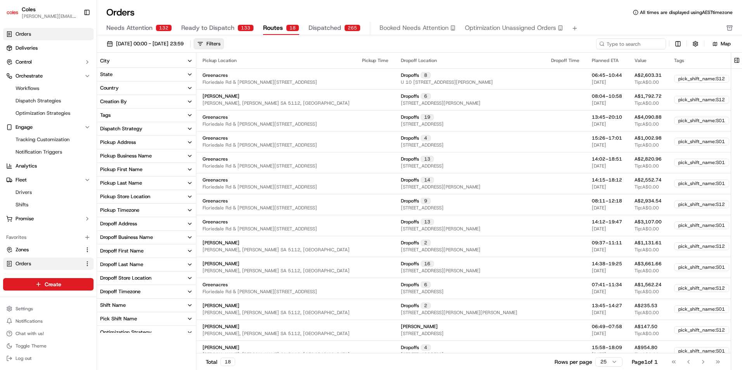
click at [281, 28] on button "Routes 18" at bounding box center [281, 28] width 36 height 13
click at [254, 78] on div "Greenacres [STREET_ADDRESS][PERSON_NAME]" at bounding box center [276, 78] width 147 height 13
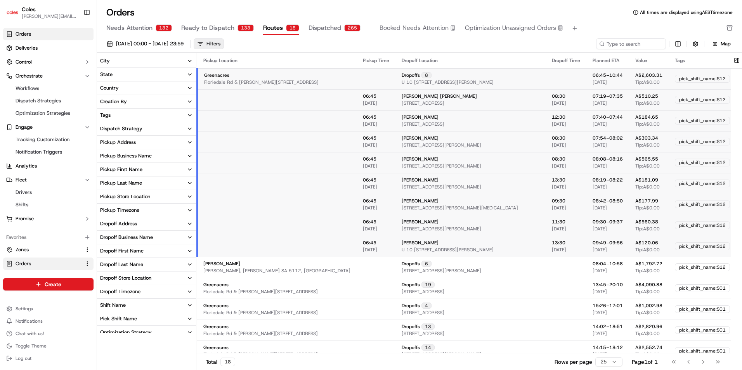
click at [254, 78] on div "Greenacres [STREET_ADDRESS][PERSON_NAME]" at bounding box center [277, 78] width 146 height 13
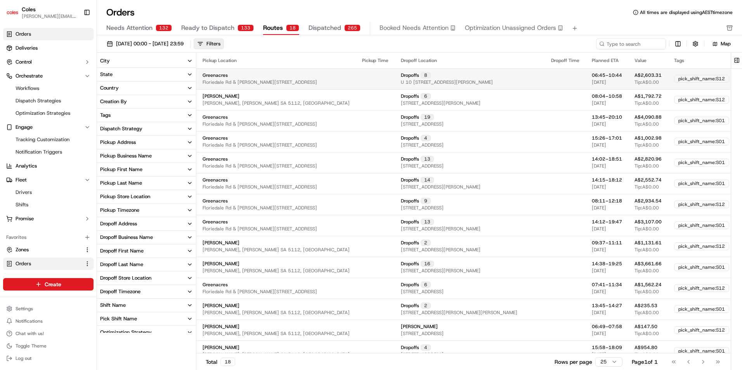
click at [363, 83] on td at bounding box center [375, 78] width 39 height 21
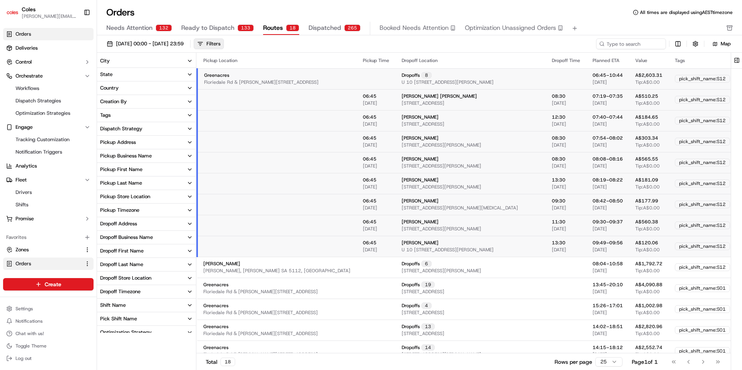
click at [363, 83] on td at bounding box center [376, 78] width 39 height 21
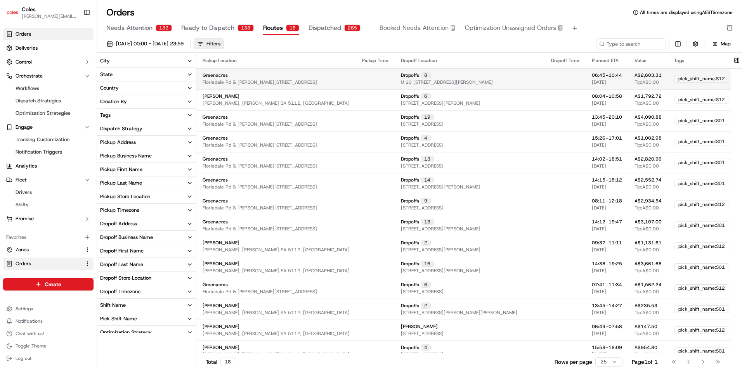
click at [742, 78] on button "Edit" at bounding box center [751, 78] width 19 height 9
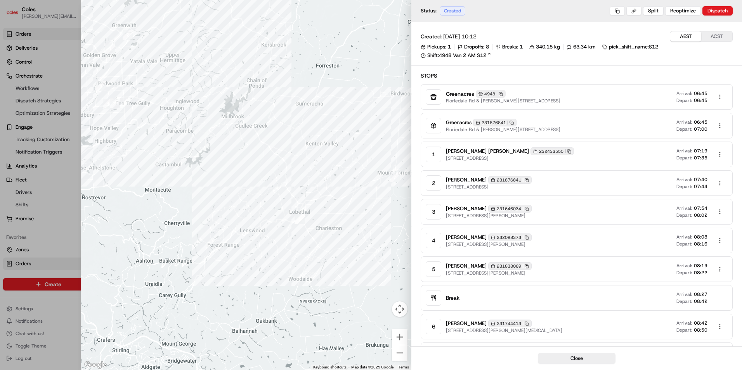
drag, startPoint x: 348, startPoint y: 230, endPoint x: 232, endPoint y: 182, distance: 125.5
click at [232, 182] on div at bounding box center [246, 185] width 331 height 370
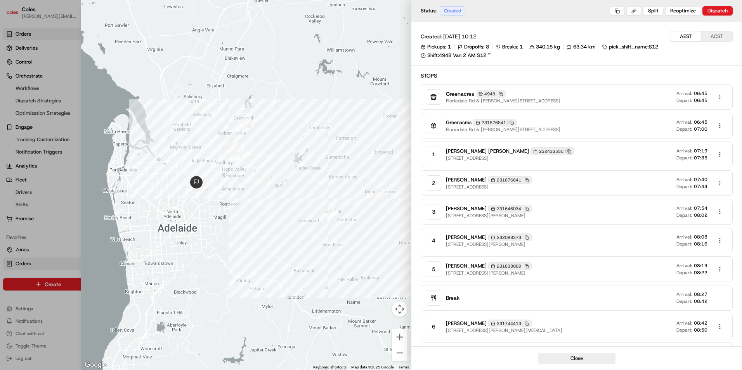
drag, startPoint x: 226, startPoint y: 214, endPoint x: 283, endPoint y: 214, distance: 57.4
click at [283, 214] on div at bounding box center [246, 185] width 331 height 370
